Goal: Information Seeking & Learning: Check status

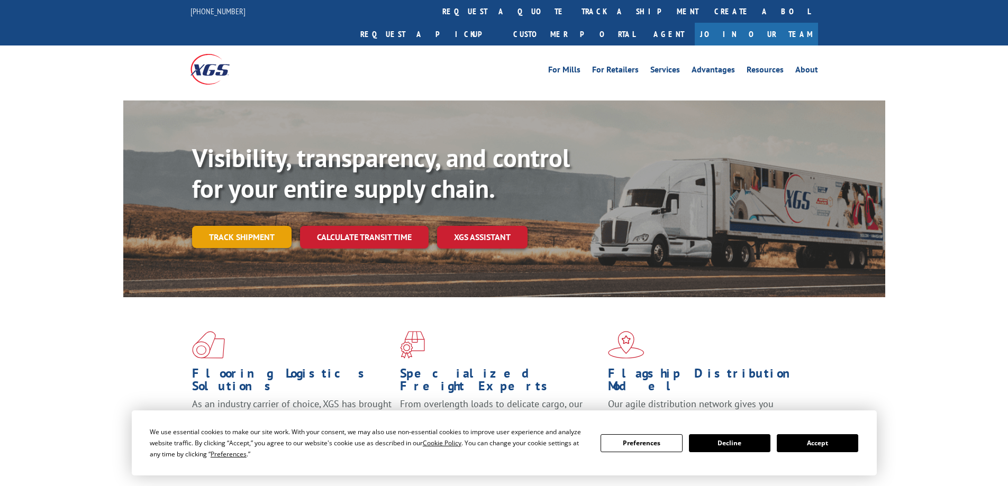
click at [248, 226] on link "Track shipment" at bounding box center [241, 237] width 99 height 22
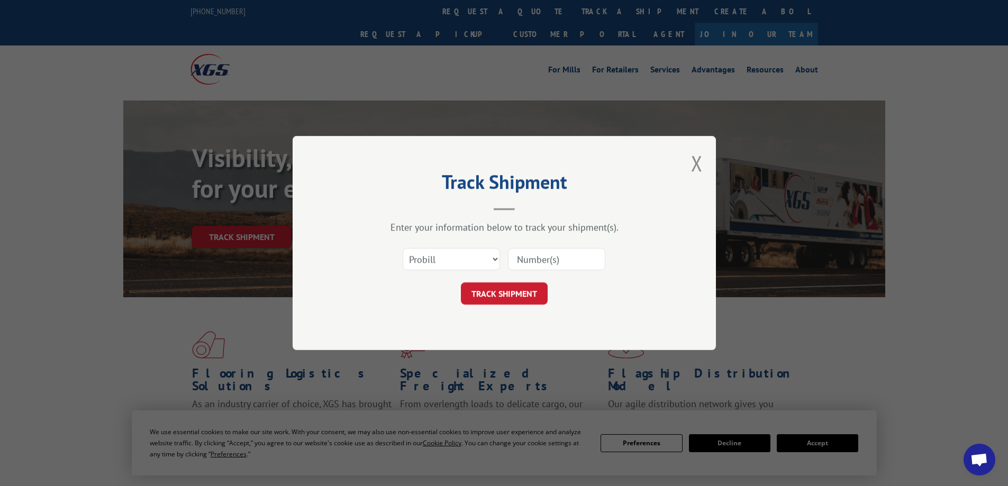
click at [532, 257] on input at bounding box center [556, 259] width 97 height 22
type input "15095330"
click button "TRACK SHIPMENT" at bounding box center [504, 293] width 87 height 22
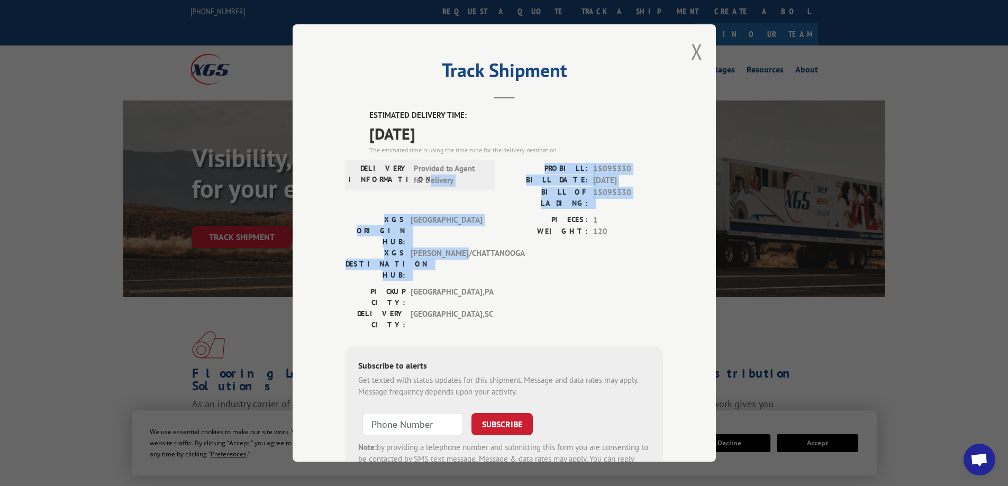
drag, startPoint x: 426, startPoint y: 176, endPoint x: 463, endPoint y: 215, distance: 54.2
click at [463, 215] on div "ESTIMATED DELIVERY TIME: [DATE] The estimated time is using the time zone for t…" at bounding box center [503, 299] width 317 height 380
click at [463, 248] on span "[PERSON_NAME]/CHATTANOOGA" at bounding box center [445, 264] width 71 height 33
drag, startPoint x: 565, startPoint y: 179, endPoint x: 588, endPoint y: 239, distance: 64.3
click at [588, 239] on div "ESTIMATED DELIVERY TIME: [DATE] The estimated time is using the time zone for t…" at bounding box center [503, 299] width 317 height 380
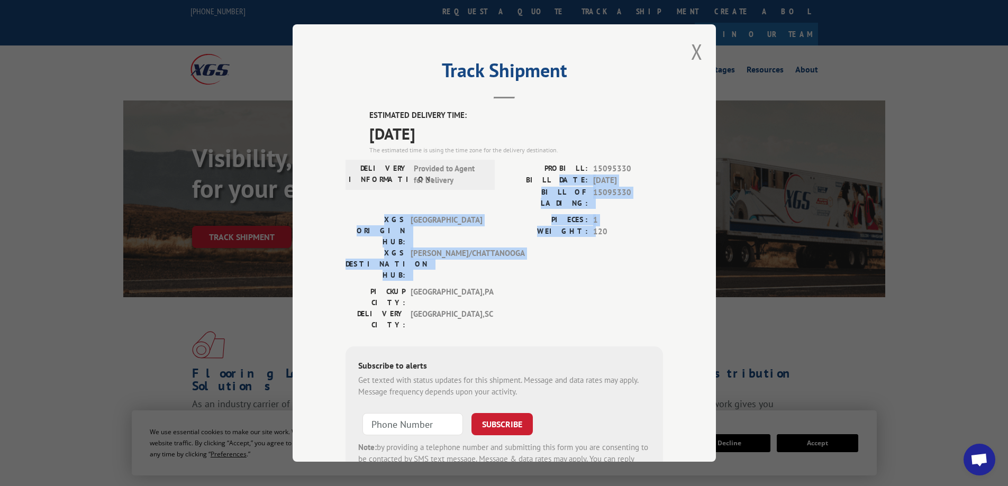
click at [588, 239] on div "PIECES: 1 WEIGHT: 120" at bounding box center [583, 250] width 159 height 72
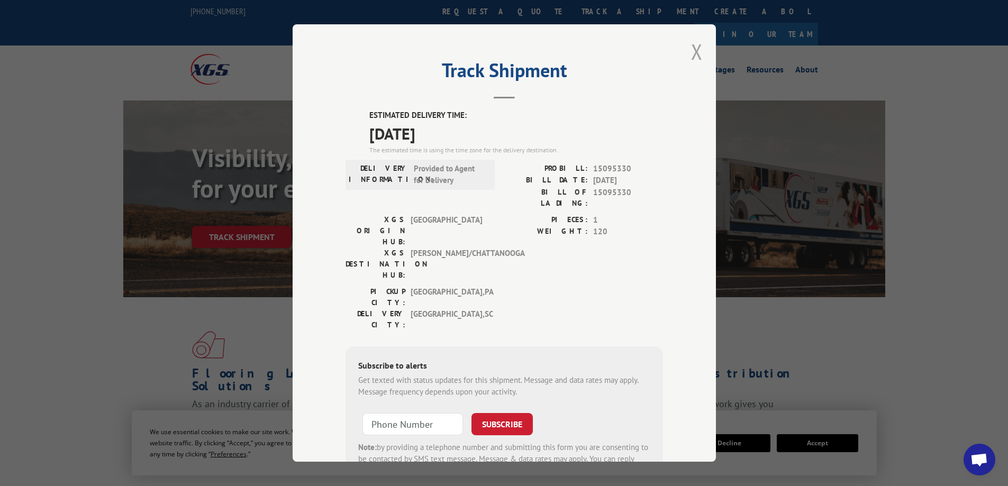
click at [691, 50] on button "Close modal" at bounding box center [697, 52] width 12 height 28
